Goal: Task Accomplishment & Management: Complete application form

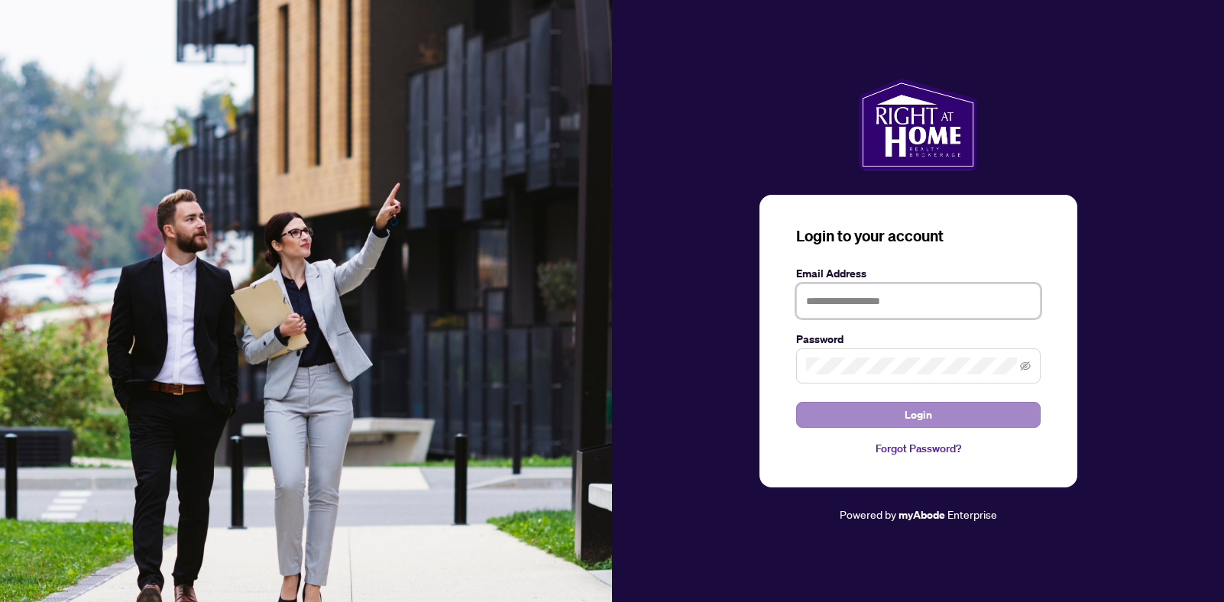
type input "**********"
click at [880, 411] on button "Login" at bounding box center [918, 415] width 245 height 26
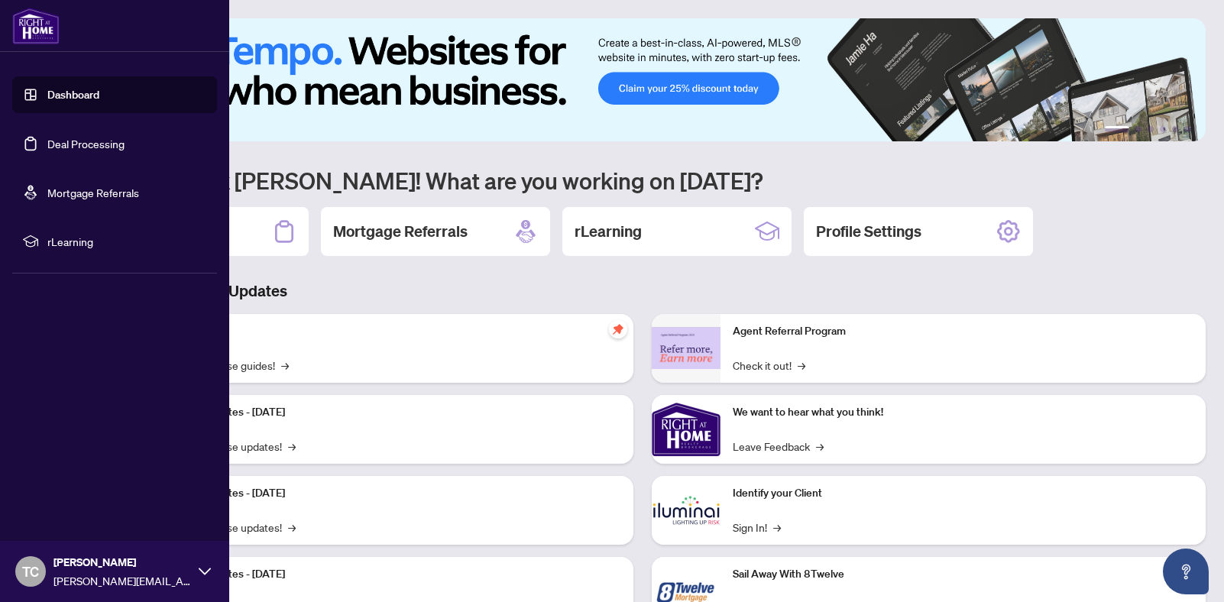
click at [62, 144] on link "Deal Processing" at bounding box center [85, 144] width 77 height 14
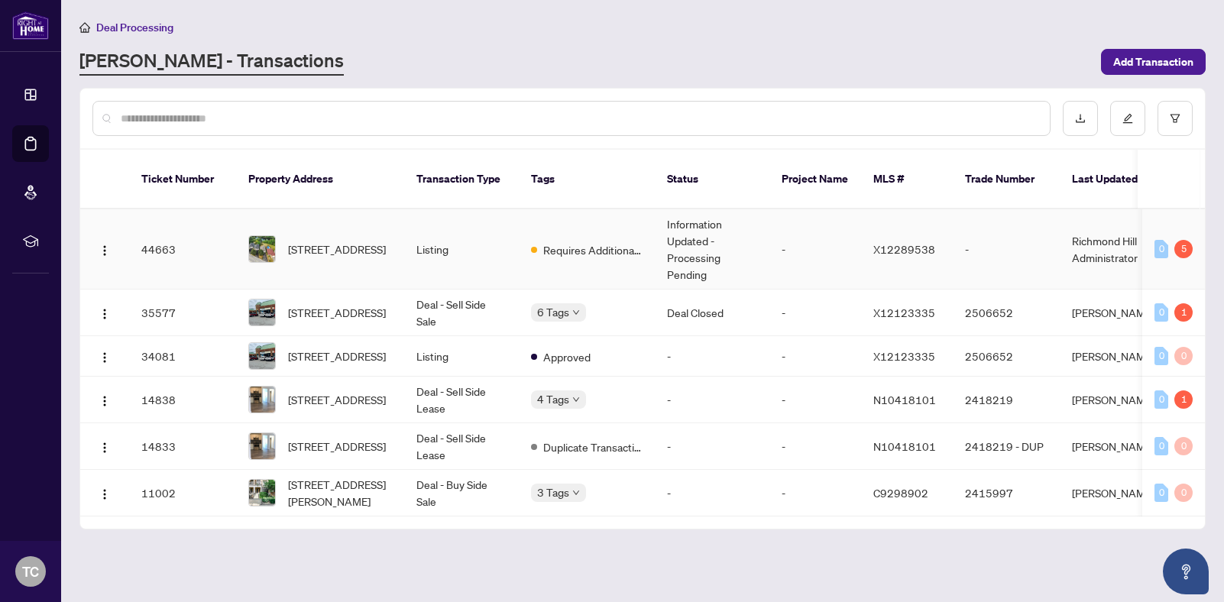
click at [617, 241] on span "Requires Additional Docs" at bounding box center [592, 249] width 99 height 17
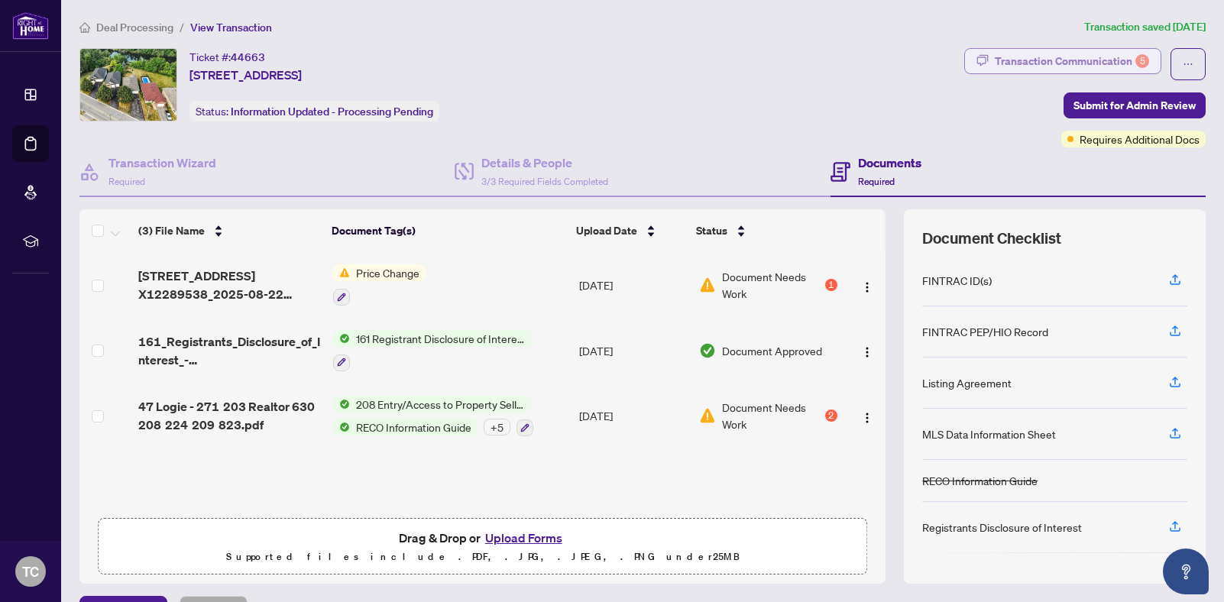
click at [1112, 70] on div "Transaction Communication 5" at bounding box center [1072, 61] width 154 height 24
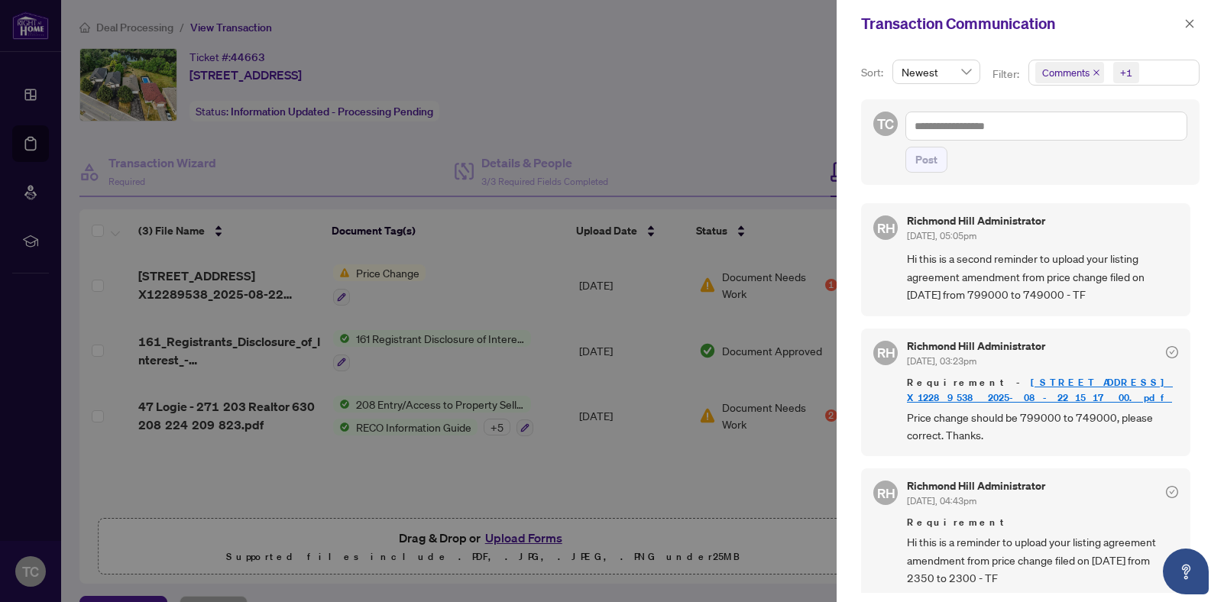
click at [477, 280] on div at bounding box center [612, 301] width 1224 height 602
click at [752, 283] on div at bounding box center [612, 301] width 1224 height 602
click at [1050, 381] on link "[STREET_ADDRESS] X12289538_2025-08-22 15_17_00.pdf" at bounding box center [1040, 390] width 266 height 28
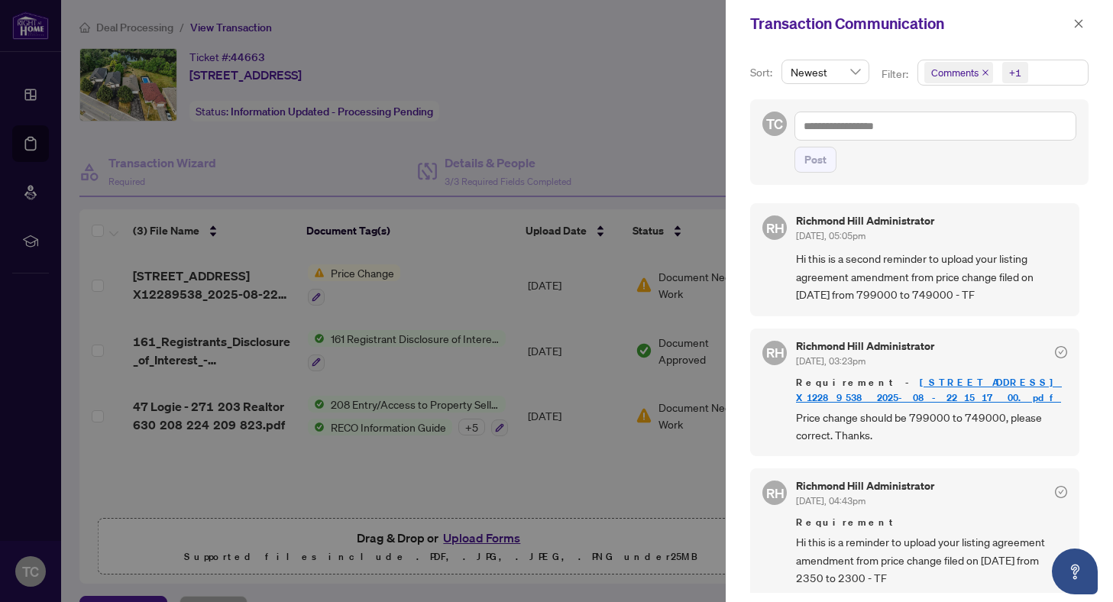
click at [627, 303] on div at bounding box center [556, 301] width 1113 height 602
click at [1084, 12] on span "button" at bounding box center [1079, 23] width 11 height 24
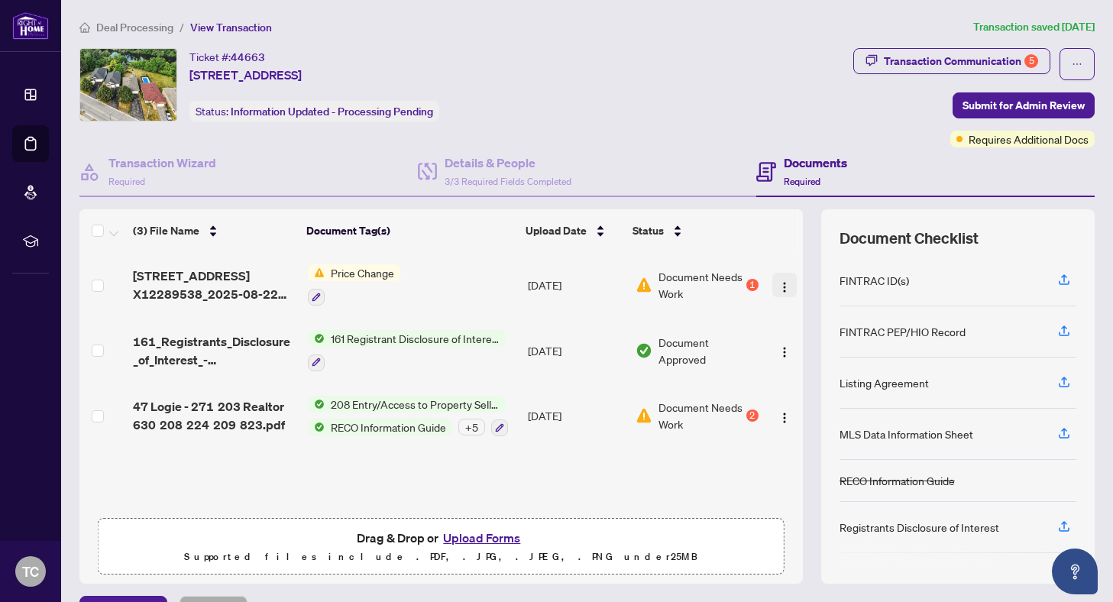
click at [783, 282] on img "button" at bounding box center [785, 287] width 12 height 12
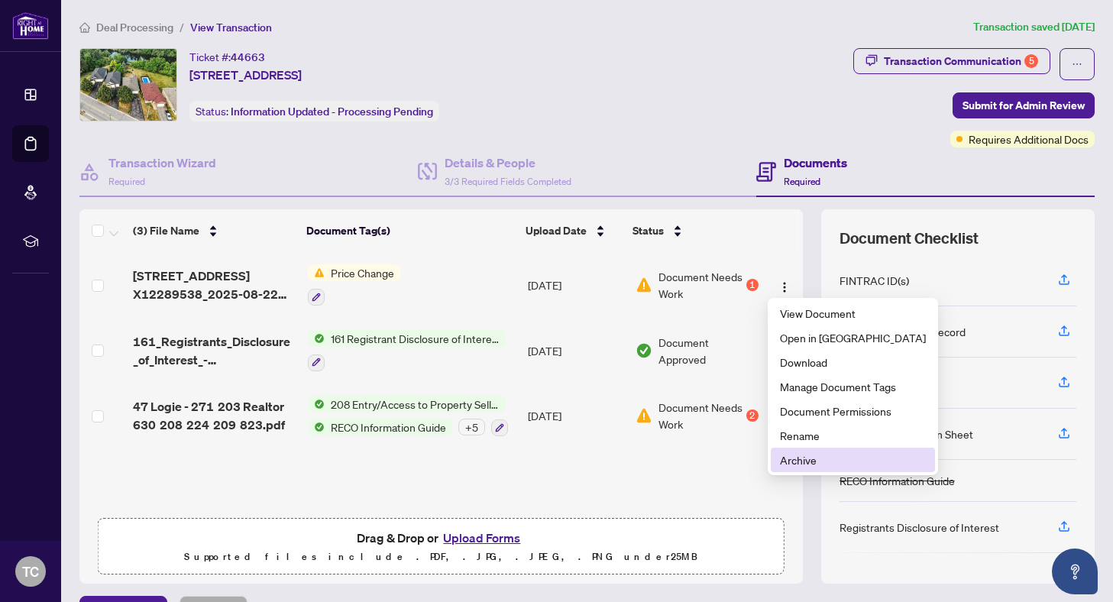
click at [799, 458] on span "Archive" at bounding box center [853, 460] width 146 height 17
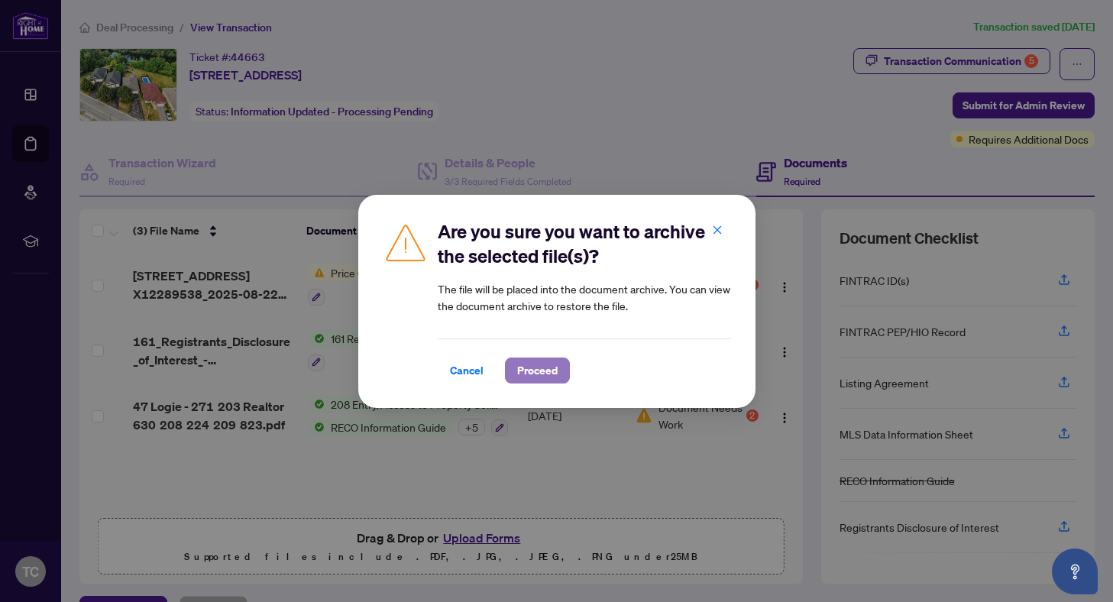
click at [531, 367] on span "Proceed" at bounding box center [537, 370] width 41 height 24
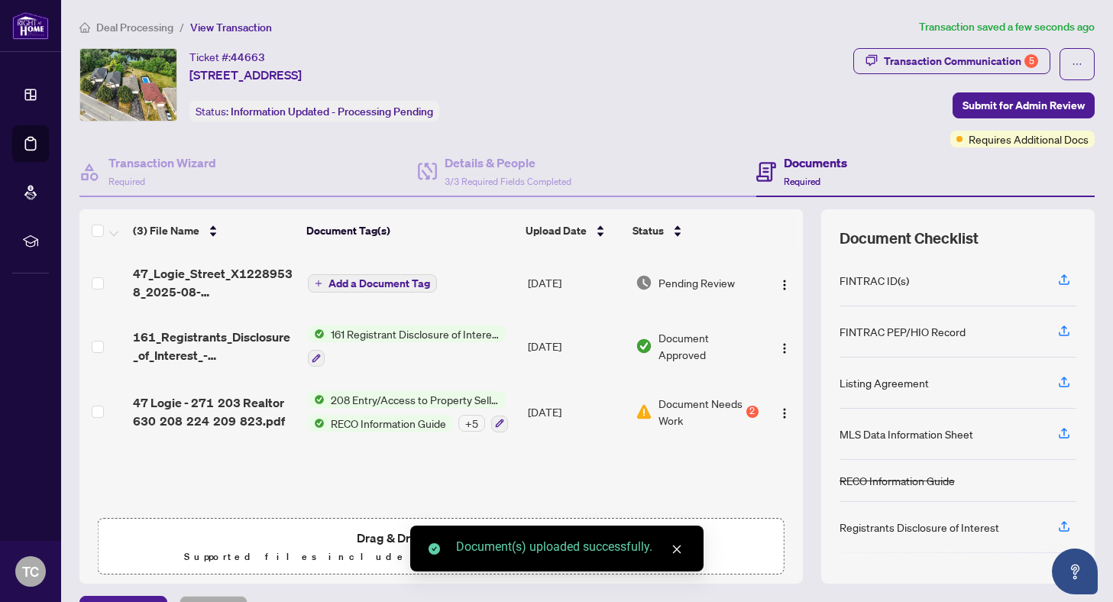
click at [683, 541] on link "Close" at bounding box center [677, 549] width 17 height 17
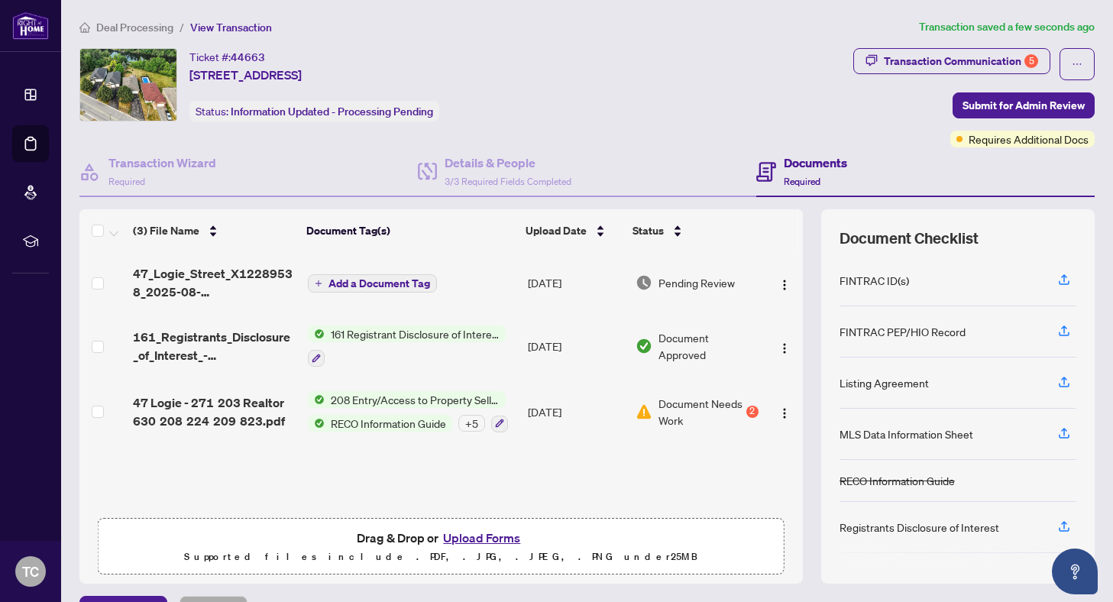
click at [362, 283] on span "Add a Document Tag" at bounding box center [380, 283] width 102 height 11
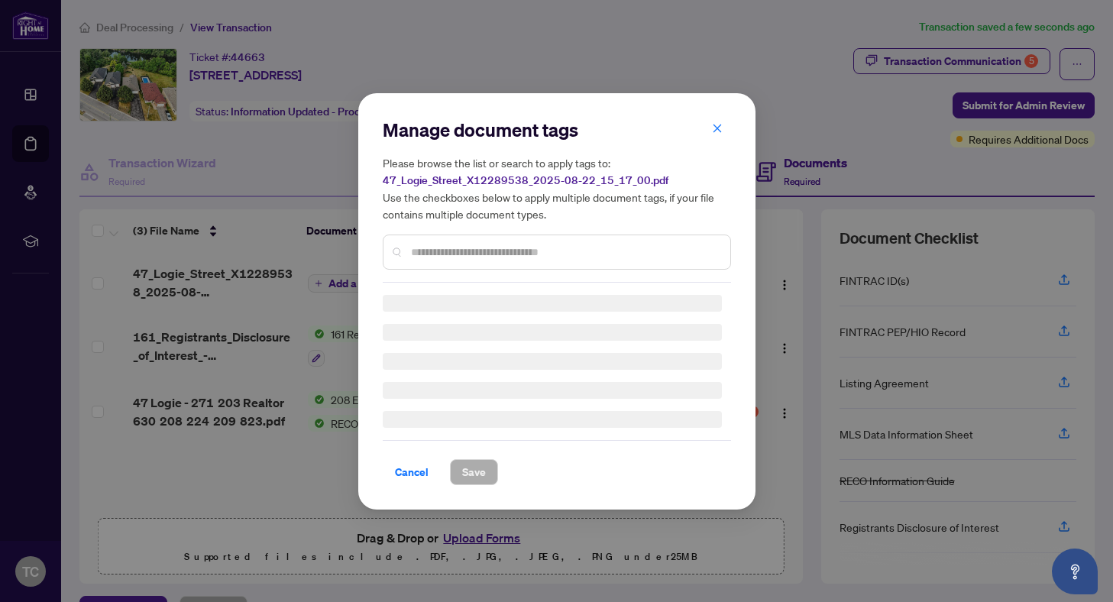
click at [472, 252] on input "text" at bounding box center [564, 252] width 307 height 17
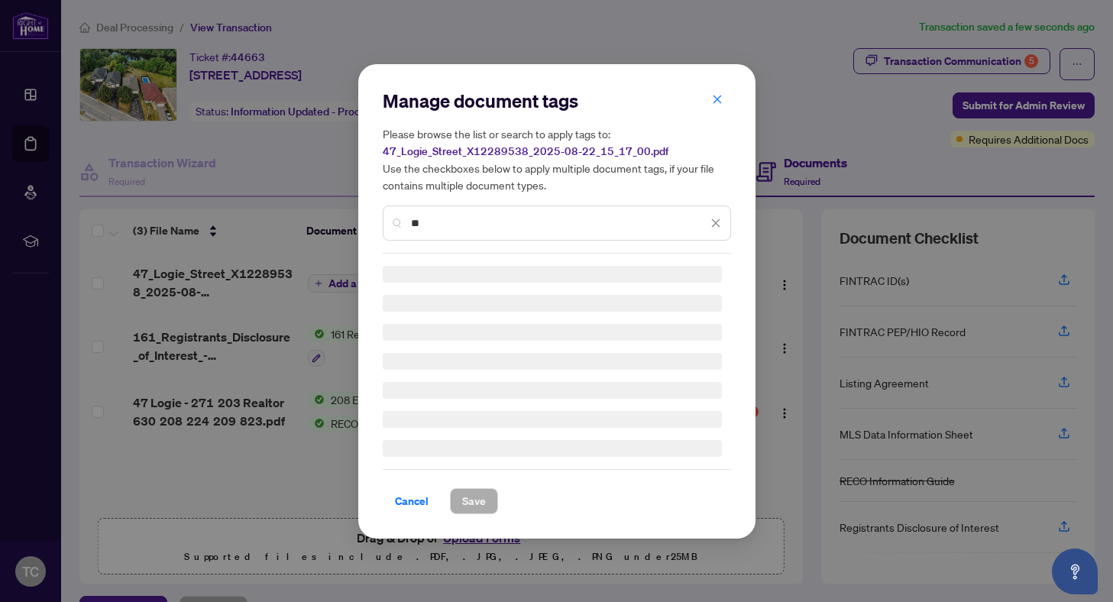
type input "*"
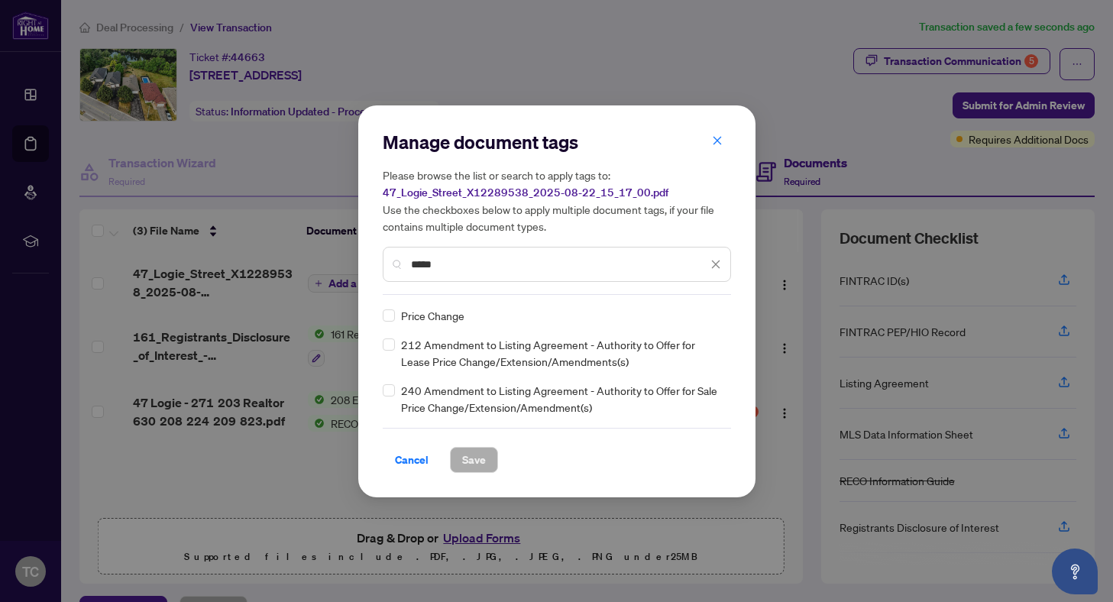
type input "*****"
click at [467, 464] on span "Save" at bounding box center [474, 460] width 24 height 24
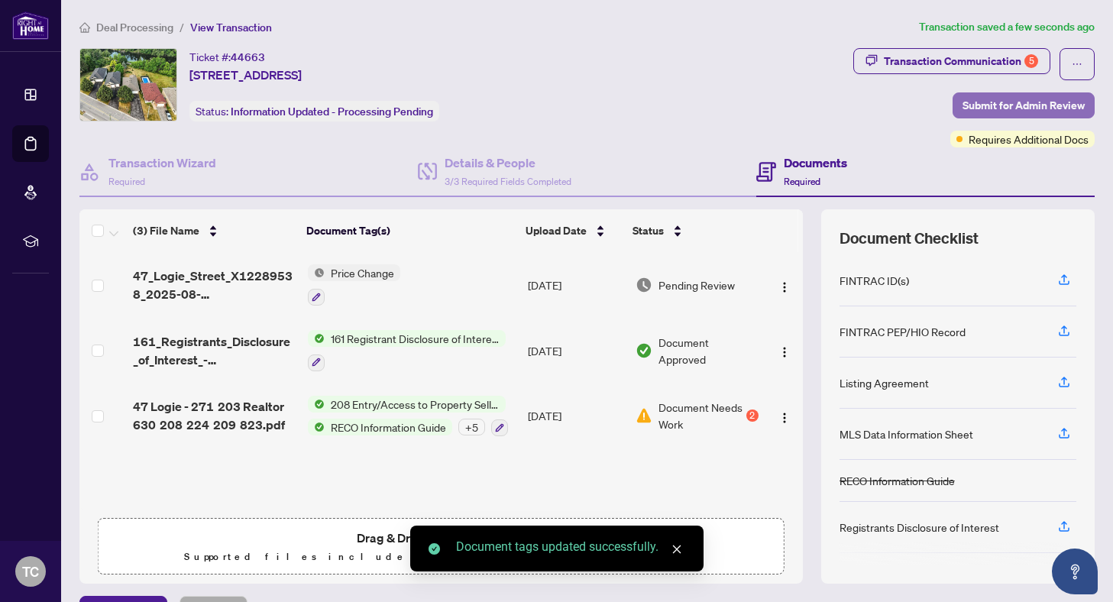
click at [1041, 106] on span "Submit for Admin Review" at bounding box center [1024, 105] width 122 height 24
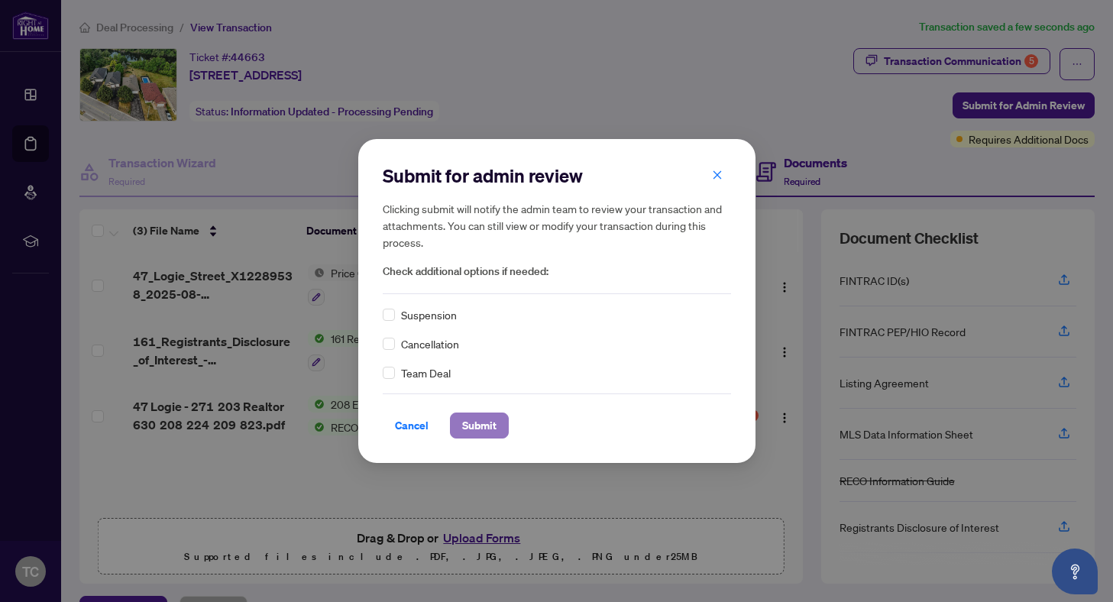
click at [487, 436] on span "Submit" at bounding box center [479, 425] width 34 height 24
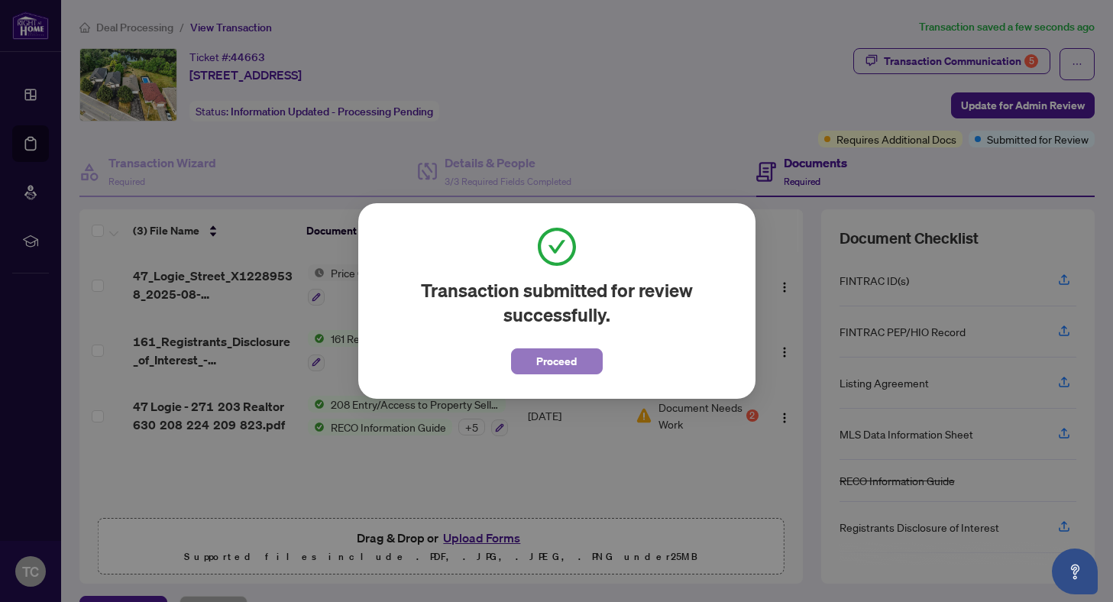
click at [557, 355] on span "Proceed" at bounding box center [556, 361] width 41 height 24
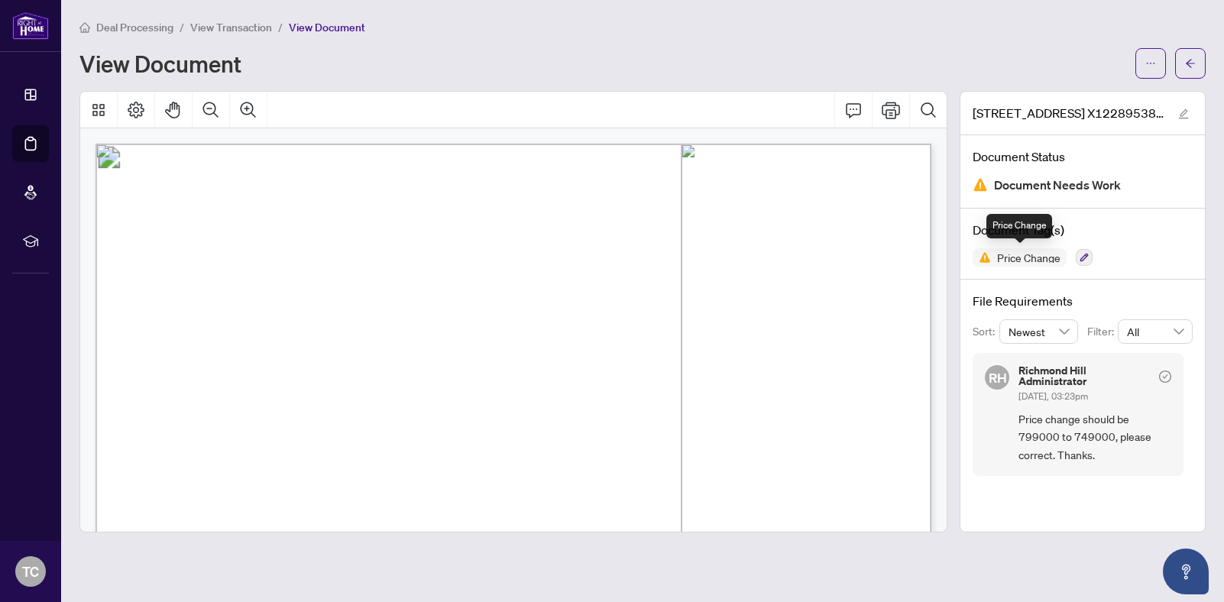
click at [1020, 260] on span "Price Change" at bounding box center [1029, 257] width 76 height 11
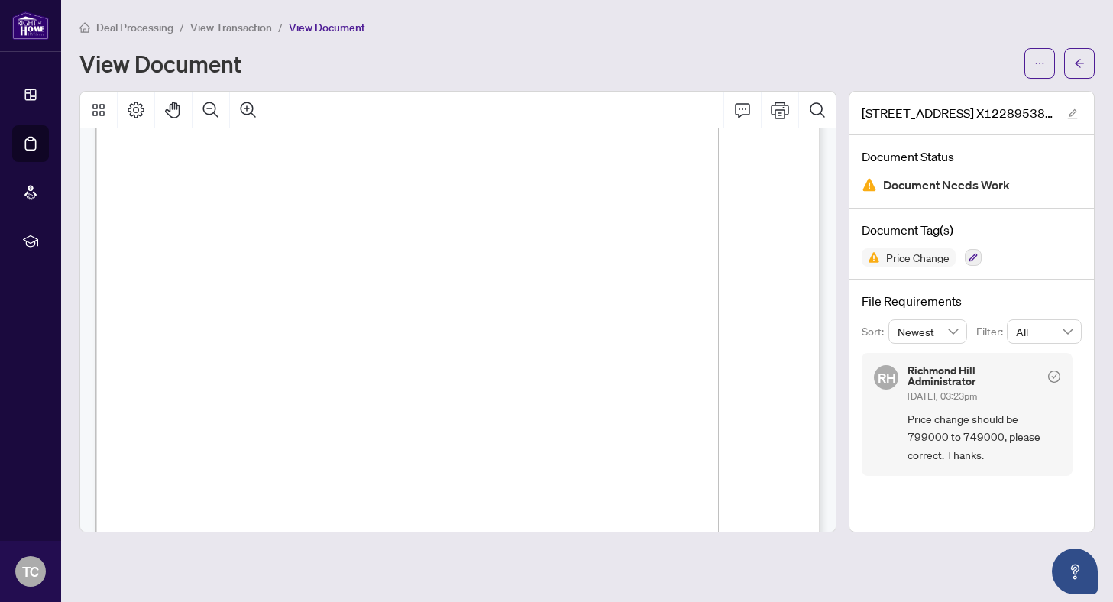
scroll to position [103, 0]
